Goal: Transaction & Acquisition: Purchase product/service

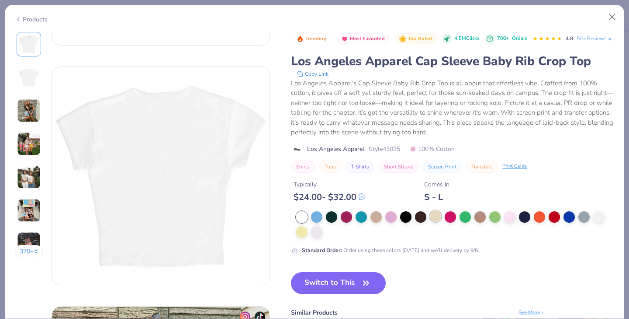
click at [436, 222] on div at bounding box center [435, 215] width 11 height 11
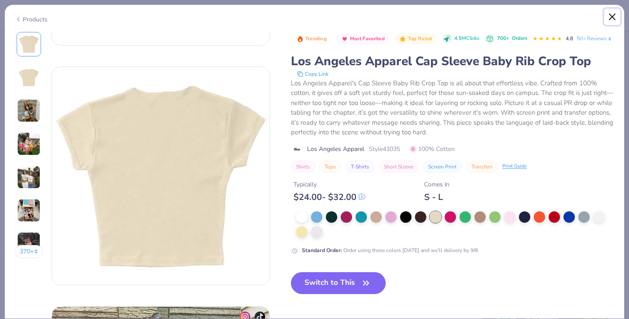
click at [612, 17] on button "Close" at bounding box center [612, 17] width 17 height 17
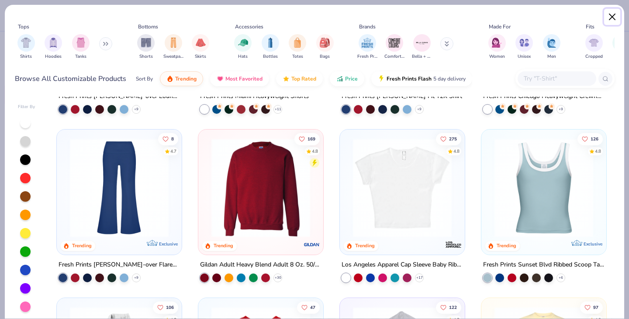
click at [613, 18] on button "Close" at bounding box center [612, 17] width 17 height 17
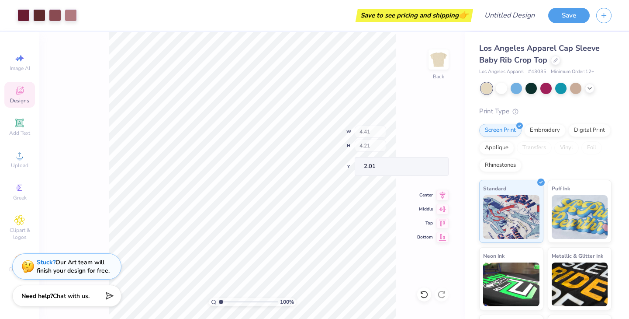
type input "4.41"
type input "4.21"
type input "2.01"
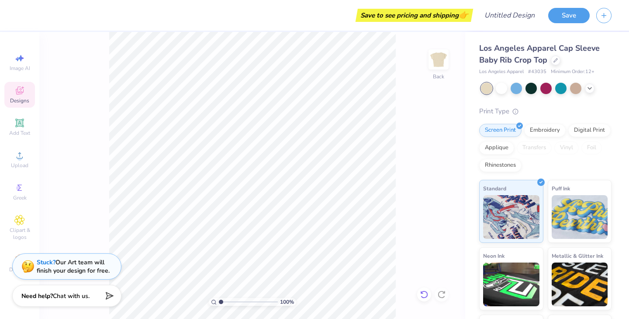
click at [427, 295] on icon at bounding box center [423, 294] width 7 height 8
click at [426, 295] on icon at bounding box center [424, 294] width 9 height 9
click at [426, 296] on icon at bounding box center [424, 294] width 9 height 9
click at [427, 295] on icon at bounding box center [423, 294] width 7 height 8
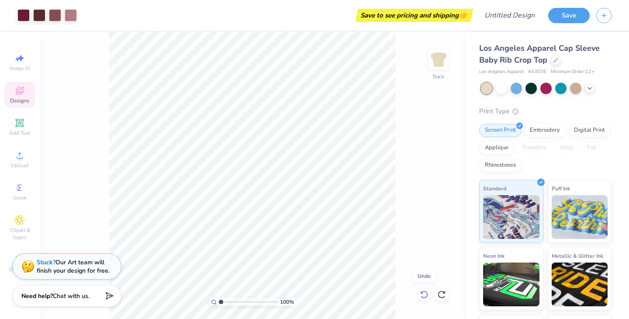
click at [427, 295] on icon at bounding box center [423, 294] width 7 height 8
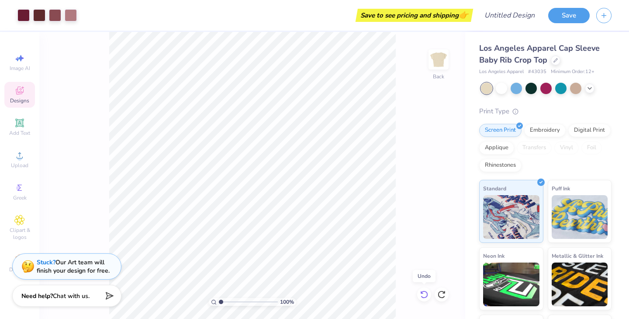
click at [427, 295] on icon at bounding box center [423, 294] width 7 height 8
click at [427, 295] on div "100 % Back" at bounding box center [252, 175] width 426 height 287
click at [412, 238] on div "100 % Back" at bounding box center [252, 175] width 426 height 287
type input "3.00"
type input "2.02"
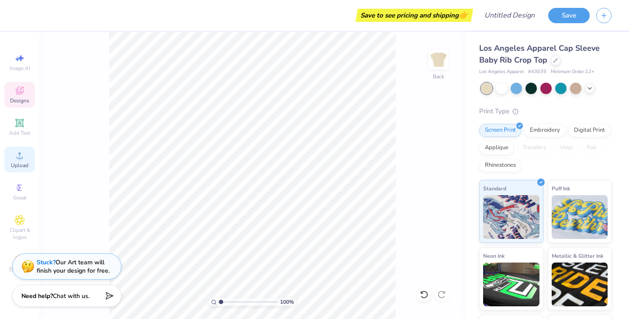
click at [27, 163] on span "Upload" at bounding box center [19, 165] width 17 height 7
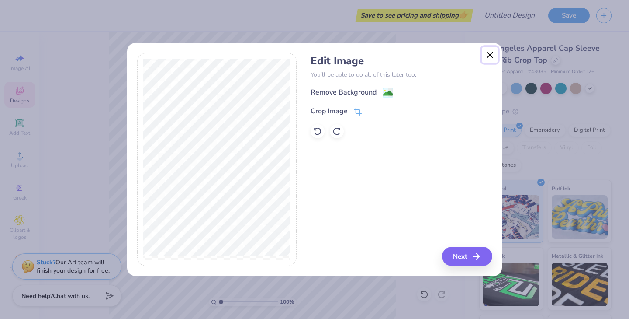
click at [487, 59] on button "Close" at bounding box center [490, 55] width 17 height 17
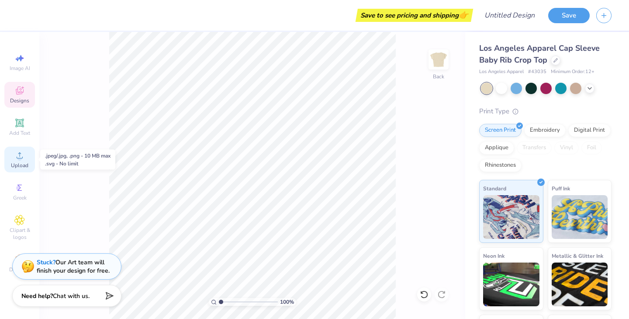
click at [18, 160] on div "Upload" at bounding box center [19, 159] width 31 height 26
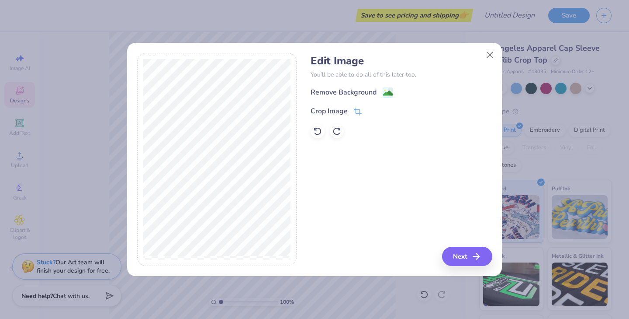
click at [338, 102] on div "Remove Background Crop Image" at bounding box center [401, 112] width 181 height 51
click at [336, 96] on div "Remove Background" at bounding box center [344, 93] width 66 height 10
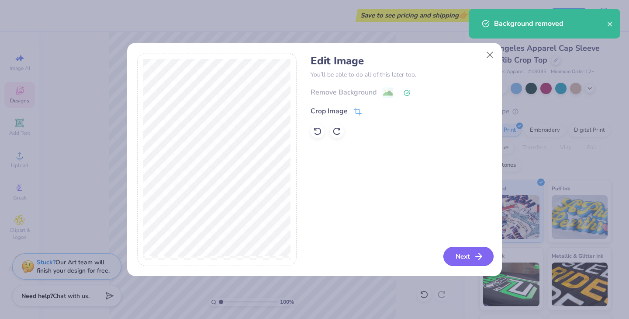
click at [454, 253] on button "Next" at bounding box center [469, 255] width 50 height 19
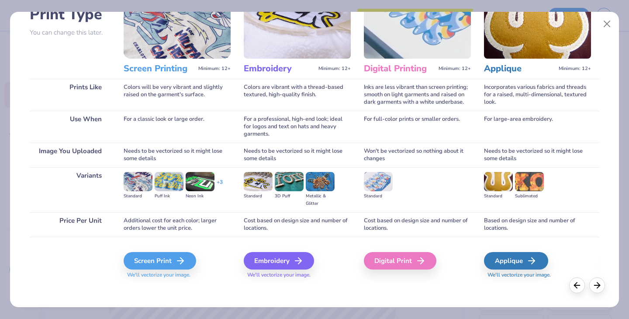
scroll to position [73, 0]
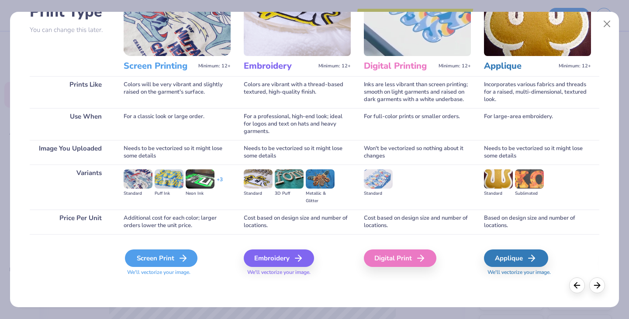
click at [157, 261] on div "Screen Print" at bounding box center [161, 257] width 73 height 17
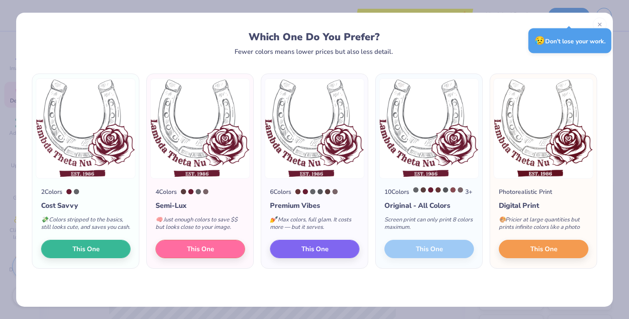
click at [342, 31] on div "Which One Do You Prefer?" at bounding box center [314, 37] width 548 height 12
click at [599, 23] on icon at bounding box center [600, 23] width 6 height 6
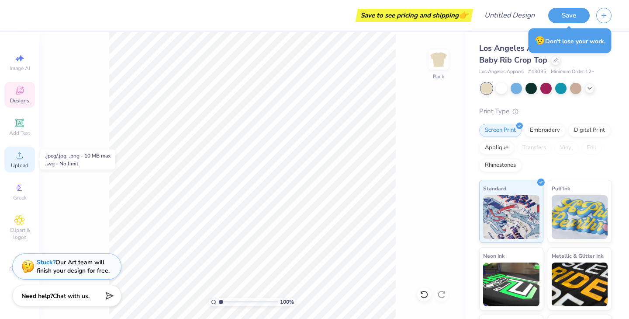
click at [21, 159] on circle at bounding box center [19, 158] width 5 height 5
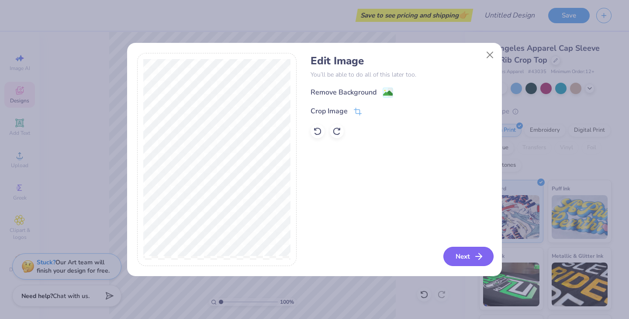
click at [462, 257] on button "Next" at bounding box center [469, 255] width 50 height 19
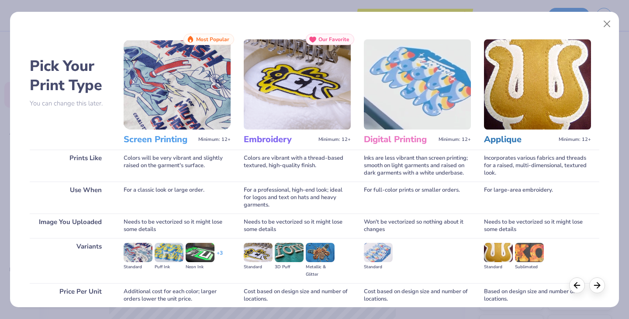
scroll to position [73, 0]
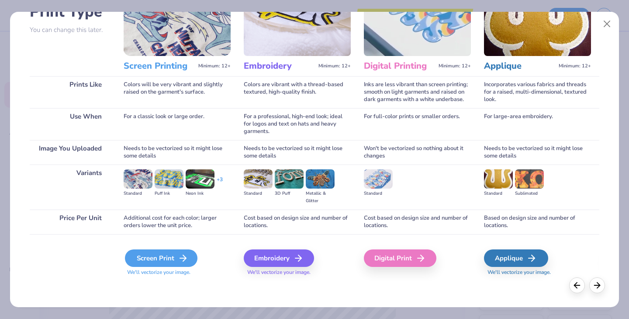
click at [145, 253] on div "Screen Print" at bounding box center [161, 257] width 73 height 17
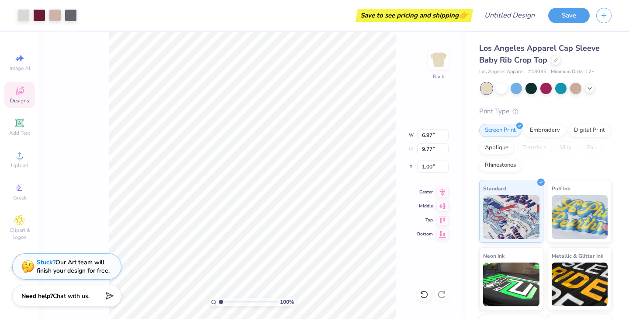
type input "1.00"
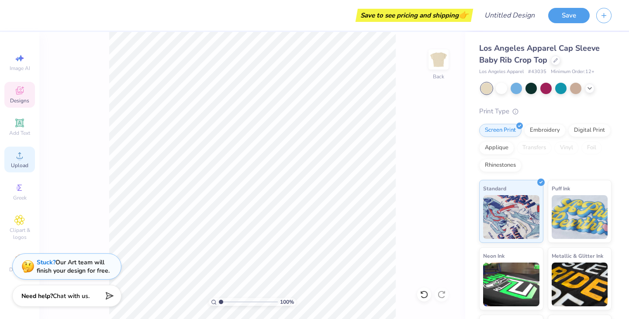
click at [15, 157] on icon at bounding box center [19, 155] width 10 height 10
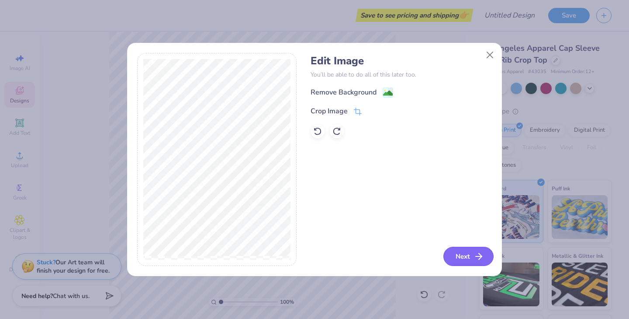
click at [460, 252] on button "Next" at bounding box center [469, 255] width 50 height 19
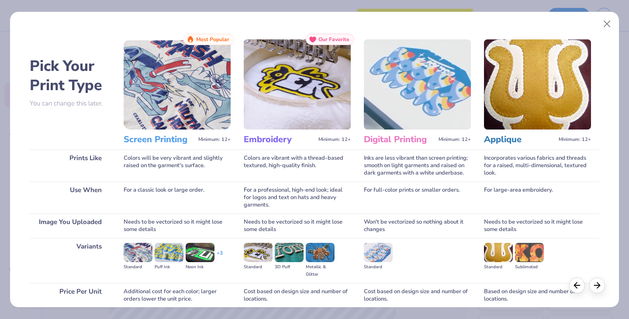
scroll to position [73, 0]
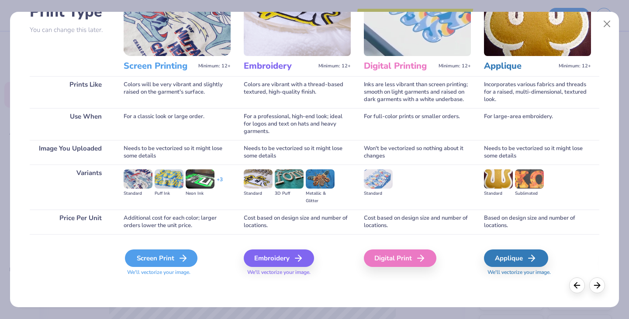
click at [163, 255] on div "Screen Print" at bounding box center [161, 257] width 73 height 17
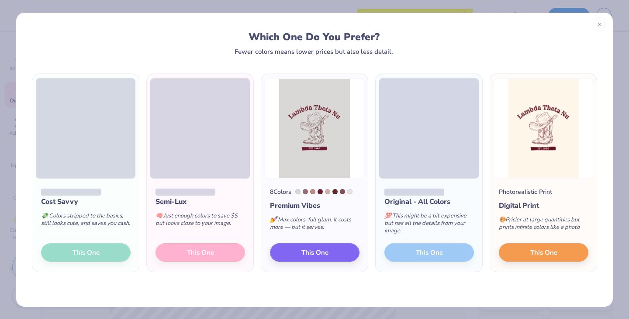
click at [220, 255] on div "Semi-Lux 🧠 Just enough colors to save $$ but looks close to your image. This One" at bounding box center [200, 225] width 107 height 94
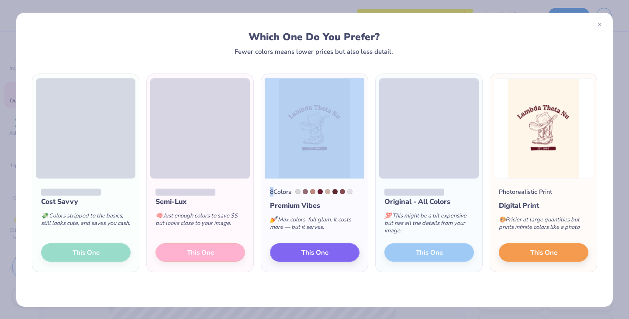
click at [220, 255] on div "Semi-Lux 🧠 Just enough colors to save $$ but looks close to your image. This One" at bounding box center [200, 225] width 107 height 94
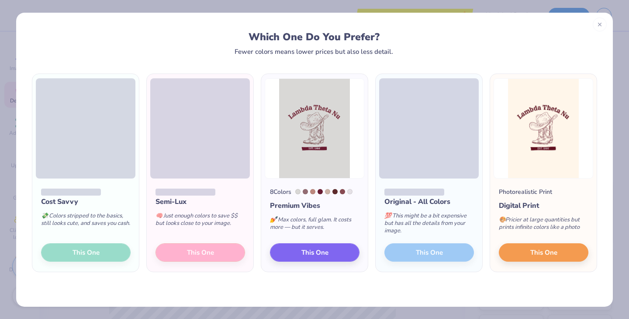
click at [220, 255] on div "Semi-Lux 🧠 Just enough colors to save $$ but looks close to your image. This One" at bounding box center [200, 225] width 107 height 94
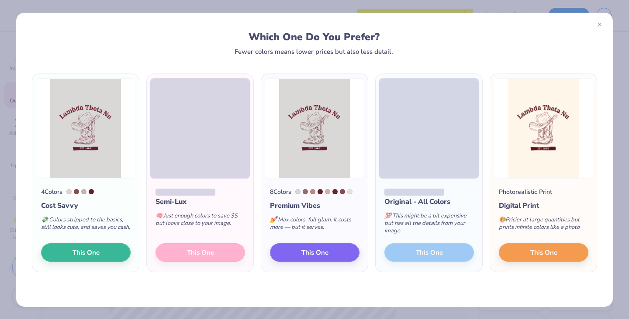
click at [208, 255] on div "Semi-Lux 🧠 Just enough colors to save $$ but looks close to your image. This One" at bounding box center [200, 225] width 107 height 94
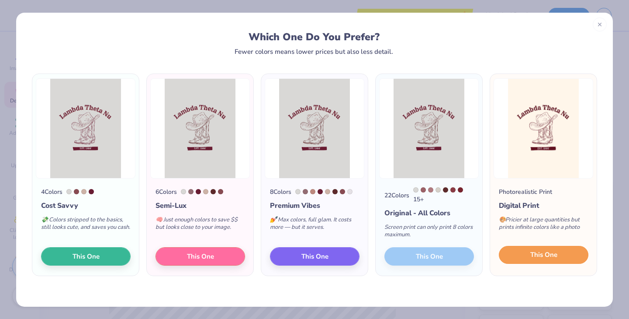
click at [537, 260] on button "This One" at bounding box center [544, 255] width 90 height 18
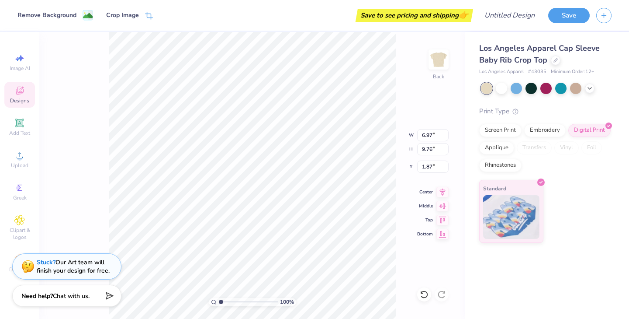
click at [101, 229] on div "100 % Back W 6.97 6.97 " H 9.76 9.76 " Y 1.87 1.87 " Center Middle Top Bottom" at bounding box center [252, 175] width 426 height 287
click at [8, 270] on div "Decorate" at bounding box center [19, 263] width 31 height 26
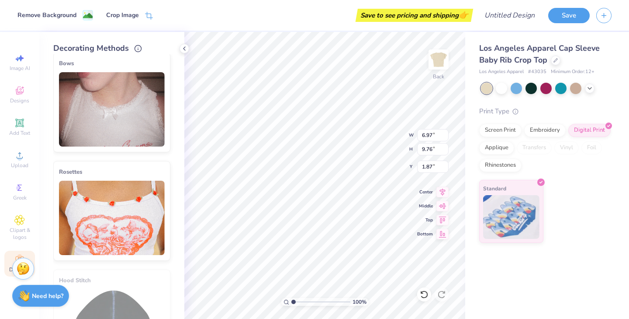
scroll to position [326, 0]
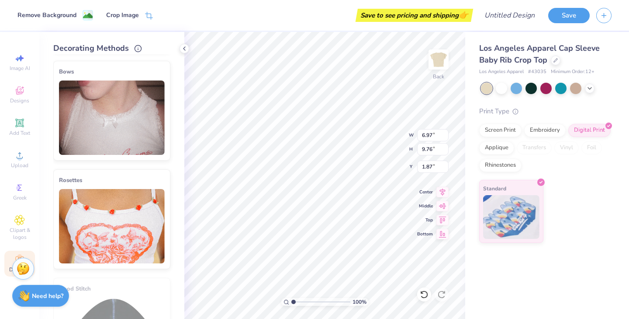
click at [149, 125] on img at bounding box center [112, 117] width 106 height 74
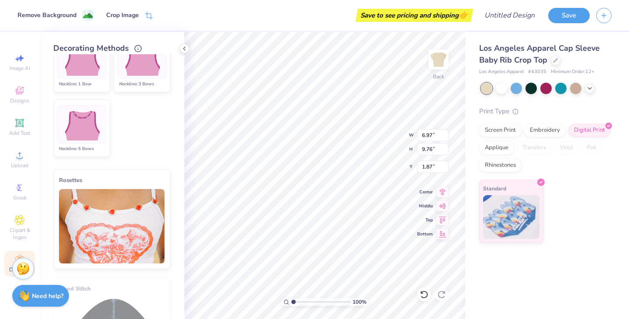
scroll to position [472, 0]
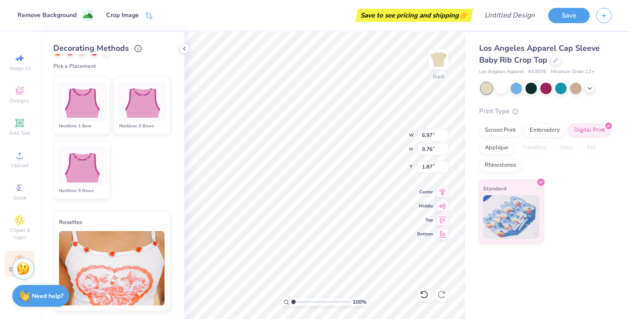
click at [85, 113] on img at bounding box center [81, 101] width 43 height 33
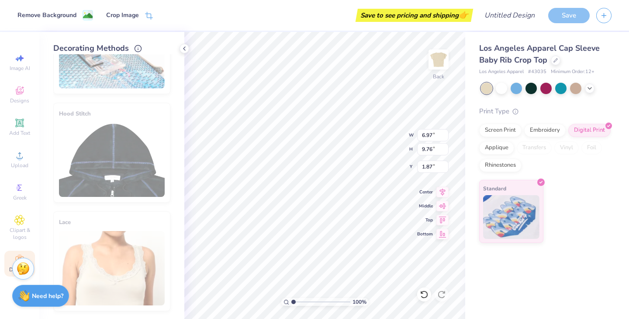
scroll to position [147, 0]
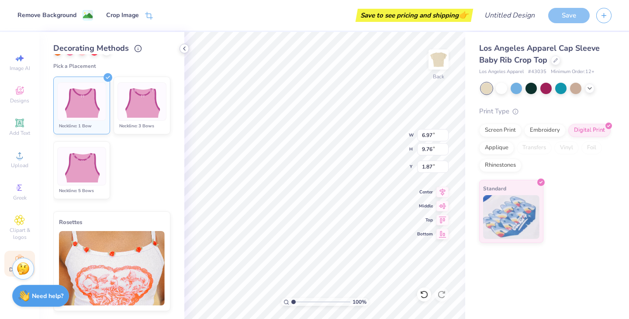
click at [186, 49] on icon at bounding box center [184, 48] width 7 height 7
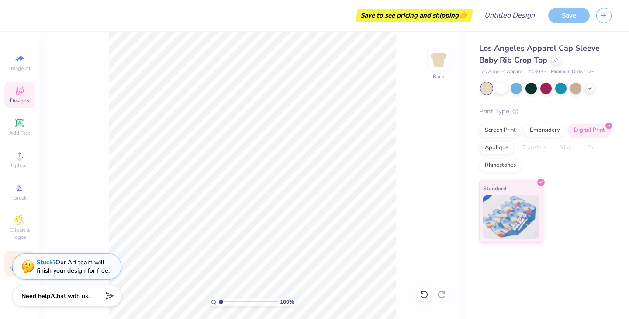
click at [18, 99] on span "Designs" at bounding box center [19, 100] width 19 height 7
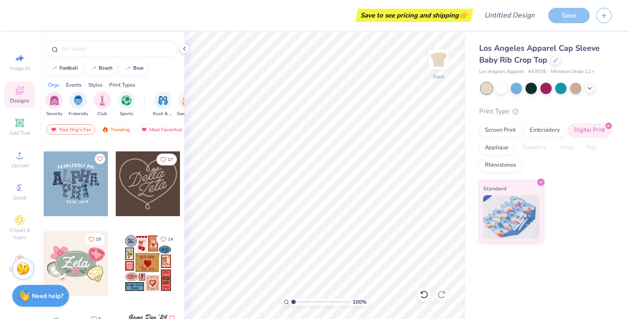
scroll to position [312, 0]
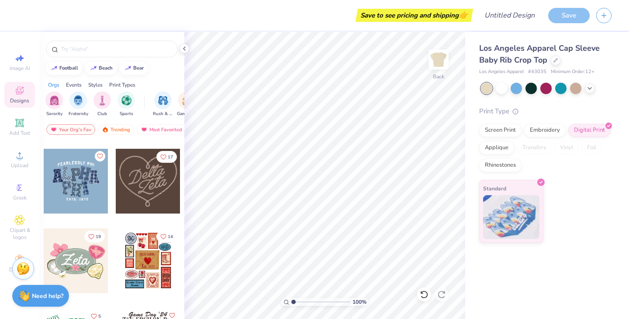
click at [137, 190] on div at bounding box center [148, 181] width 65 height 65
type input "7.95"
type input "6.99"
type input "0.69"
